Goal: Task Accomplishment & Management: Use online tool/utility

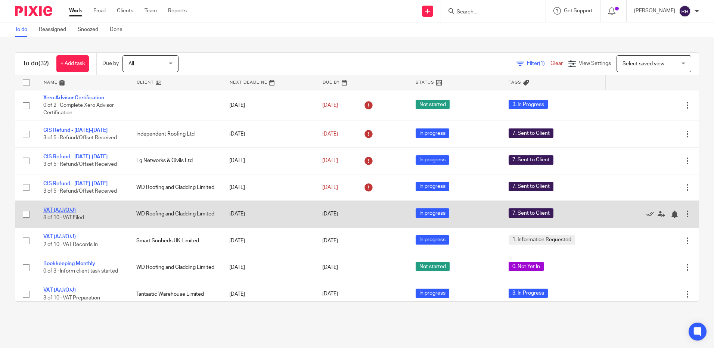
click at [62, 210] on link "VAT (A/J/O/J)" at bounding box center [59, 210] width 32 height 5
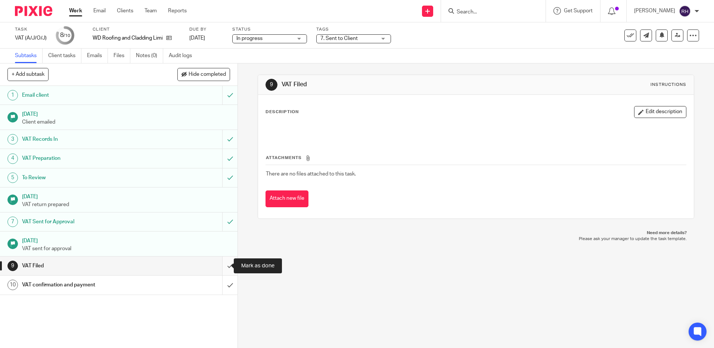
click at [219, 263] on input "submit" at bounding box center [118, 265] width 237 height 19
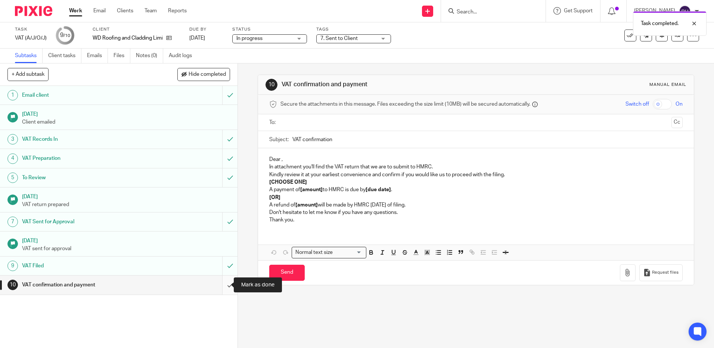
click at [220, 280] on input "submit" at bounding box center [118, 285] width 237 height 19
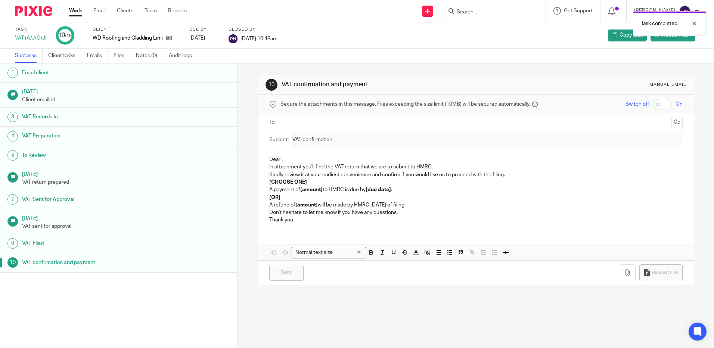
drag, startPoint x: 36, startPoint y: 12, endPoint x: 70, endPoint y: 41, distance: 45.2
click at [36, 12] on img at bounding box center [33, 11] width 37 height 10
